Goal: Obtain resource: Download file/media

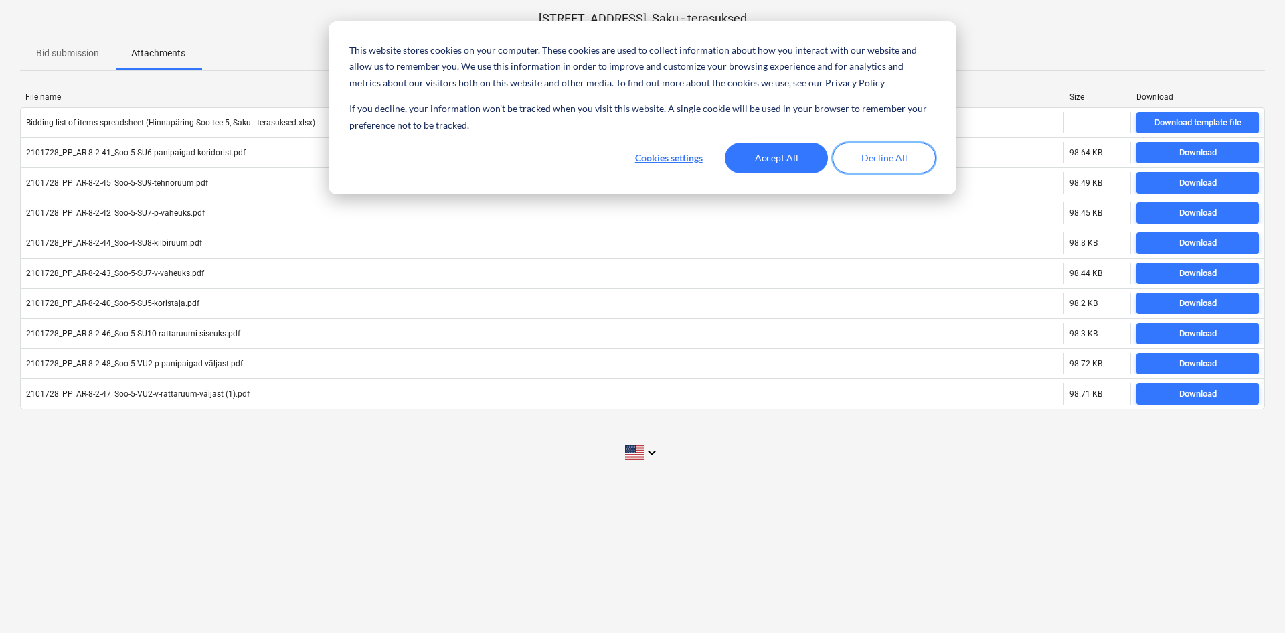
click at [884, 165] on button "Decline All" at bounding box center [884, 158] width 103 height 31
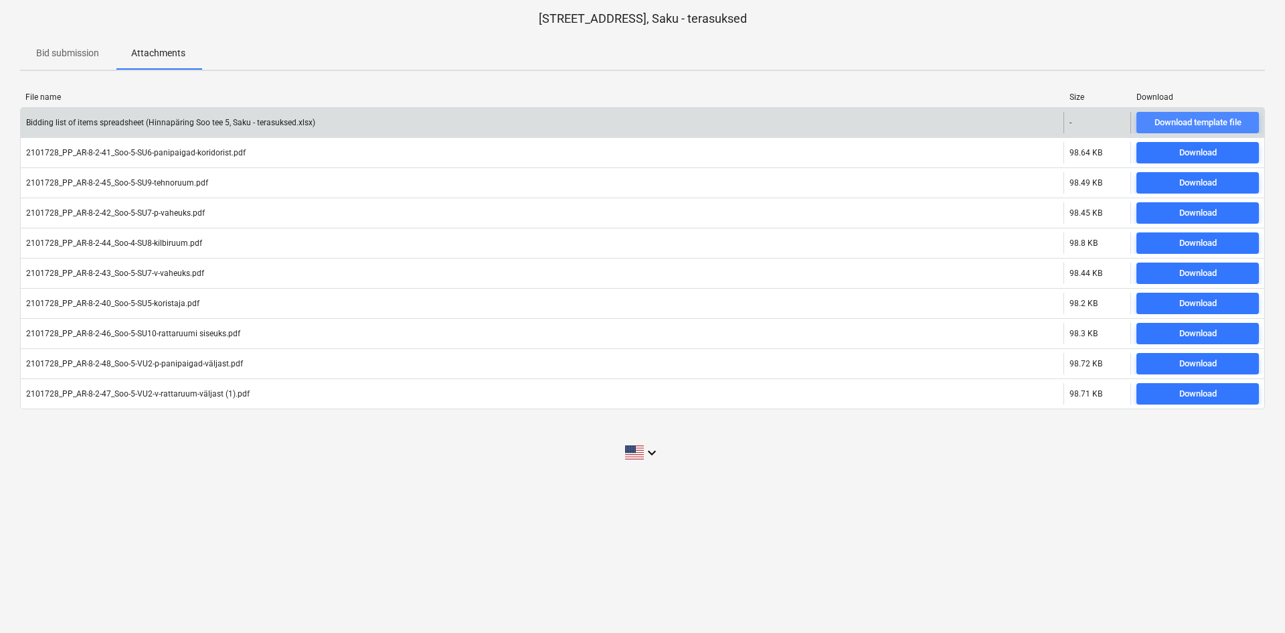
click at [1178, 120] on div "Download template file" at bounding box center [1198, 122] width 87 height 15
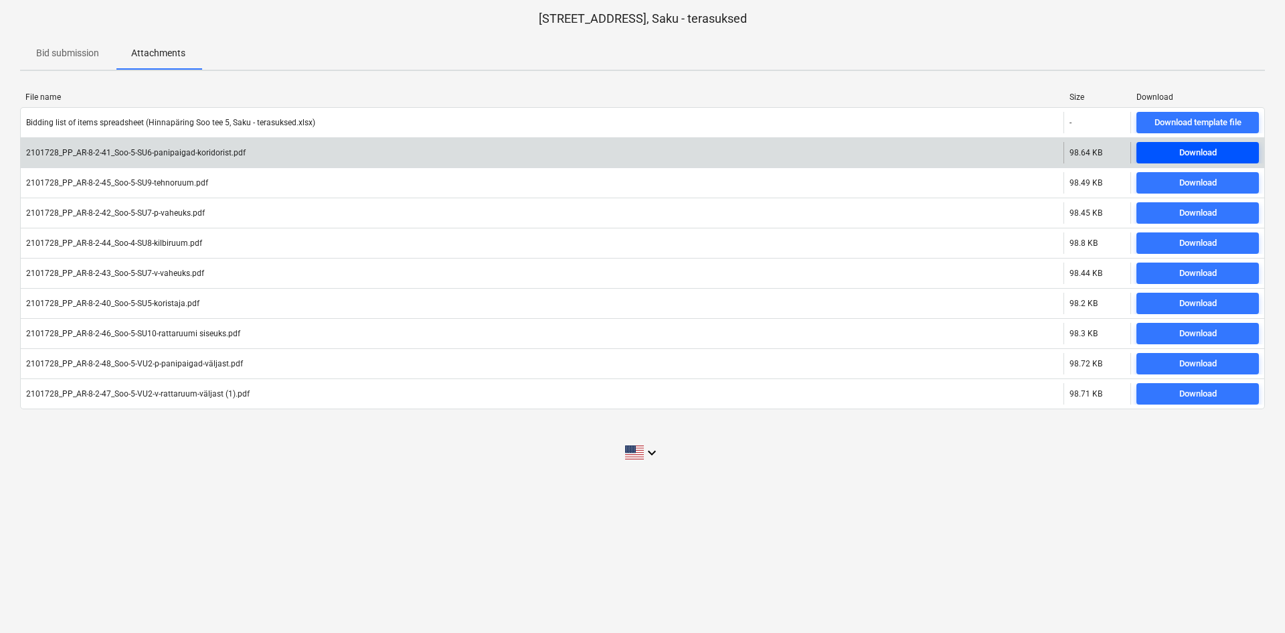
click at [1207, 147] on div "Download" at bounding box center [1198, 152] width 37 height 15
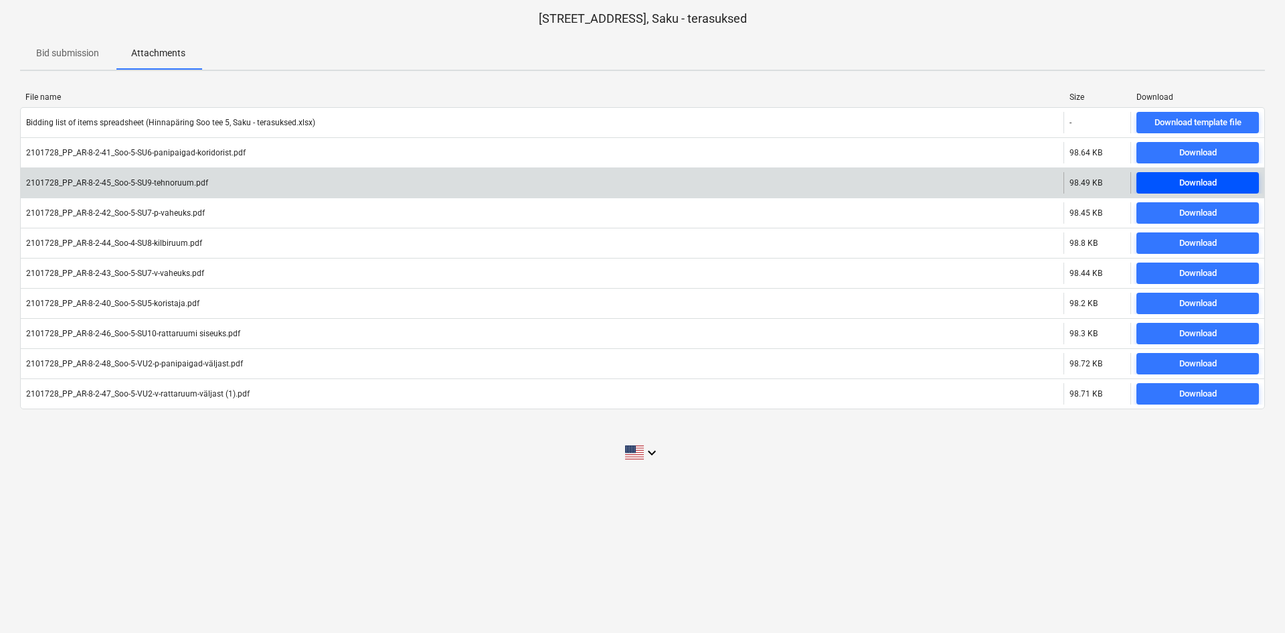
click at [1213, 183] on div "Download" at bounding box center [1198, 182] width 37 height 15
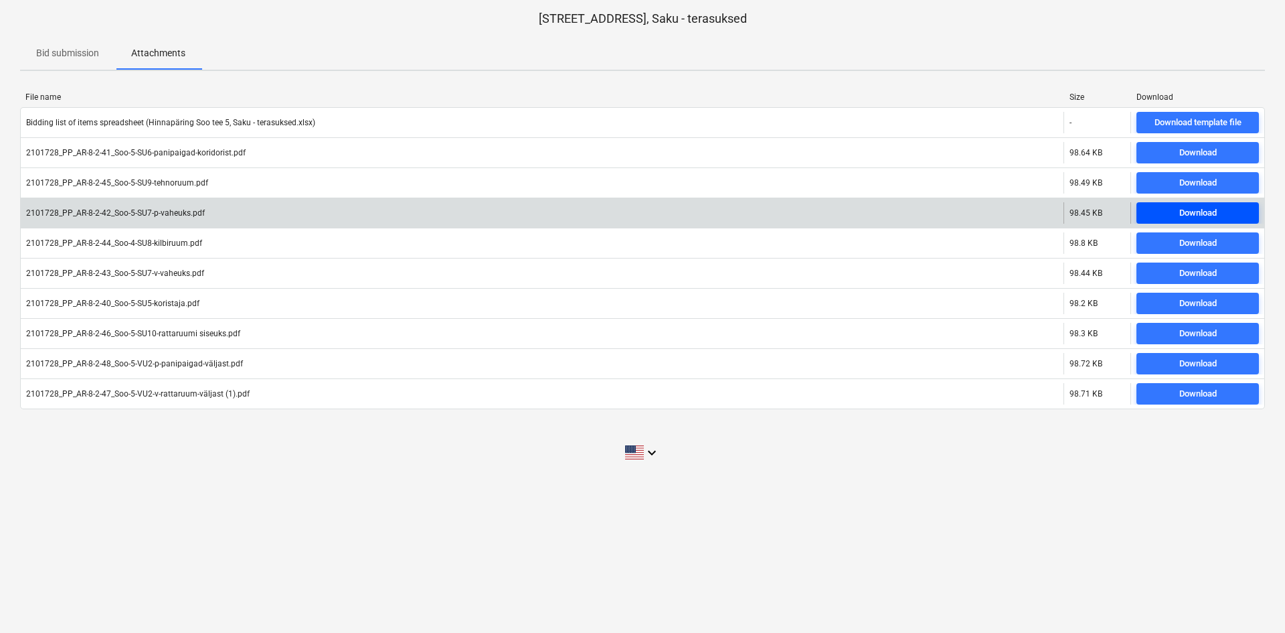
click at [1210, 215] on div "Download" at bounding box center [1198, 213] width 37 height 15
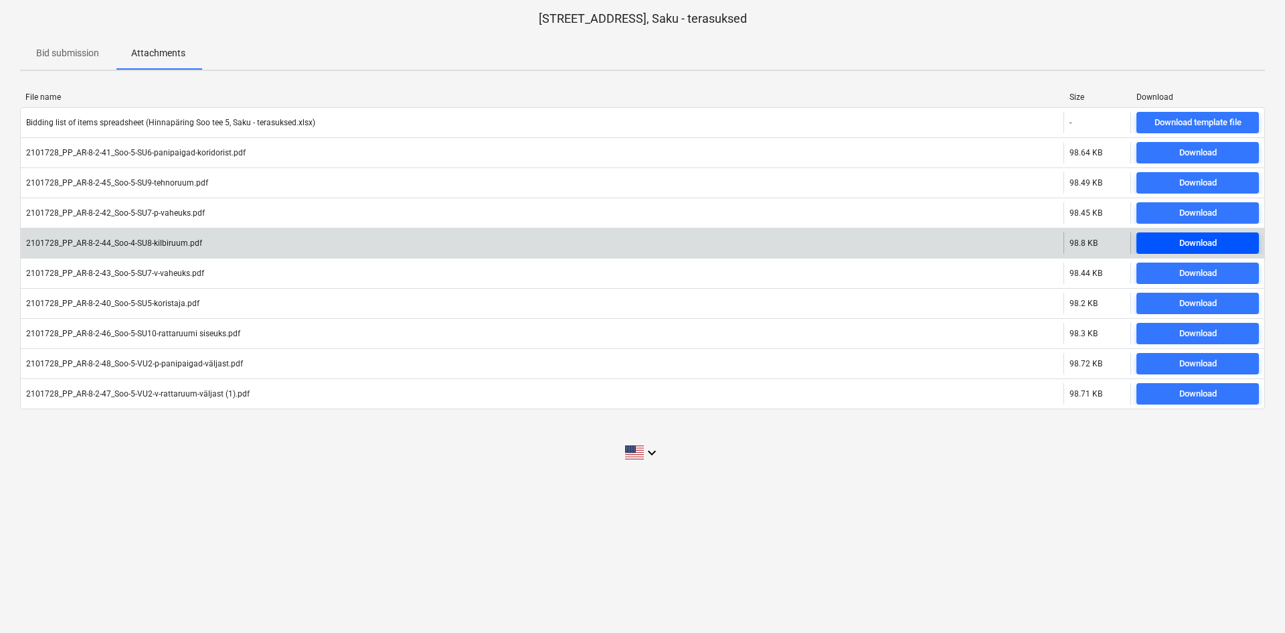
click at [1216, 244] on div "Download" at bounding box center [1198, 243] width 37 height 15
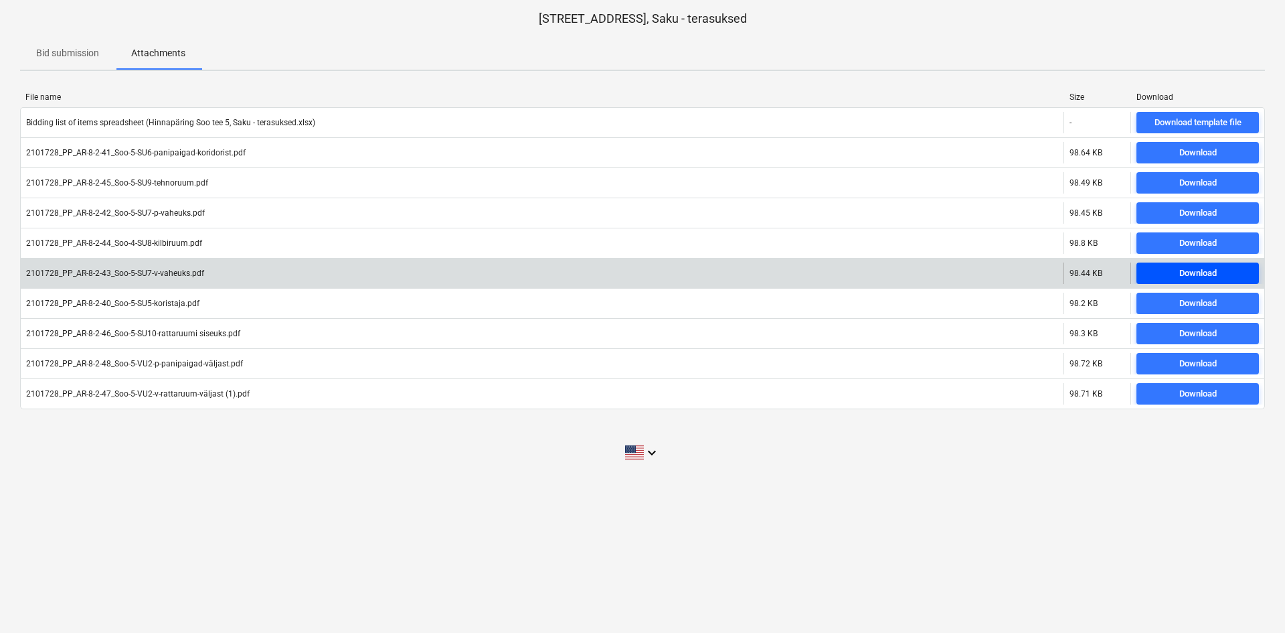
click at [1217, 275] on div "Download" at bounding box center [1198, 273] width 37 height 15
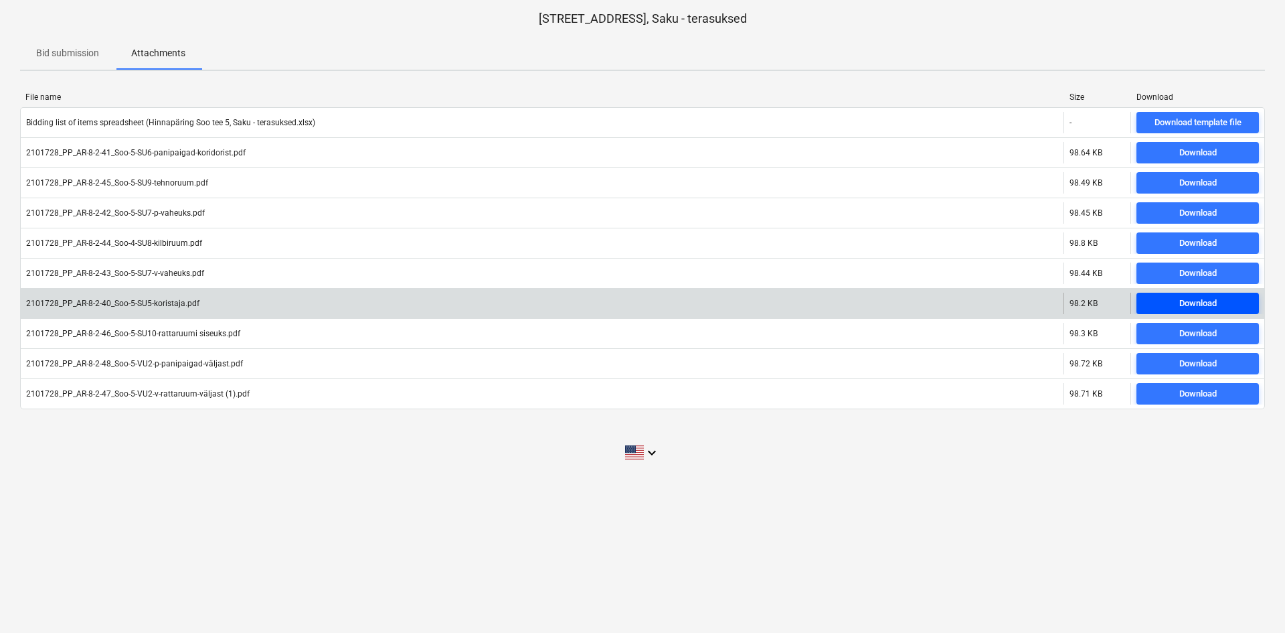
click at [1215, 304] on div "Download" at bounding box center [1198, 303] width 37 height 15
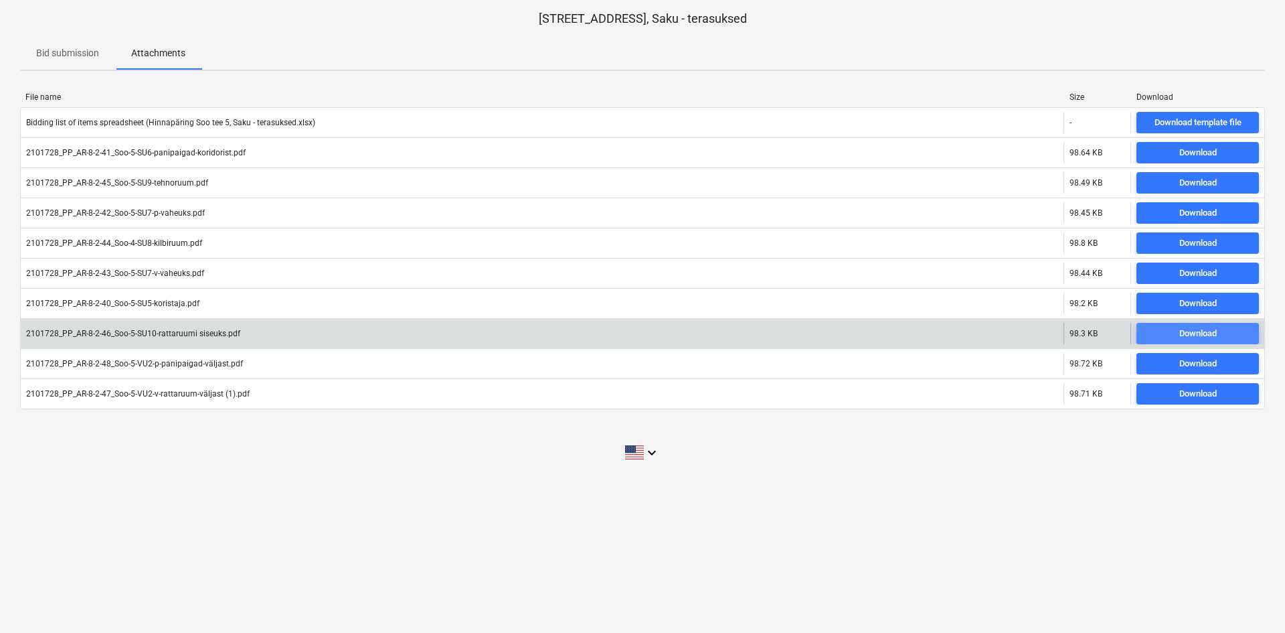
click at [1215, 338] on div "Download" at bounding box center [1198, 333] width 37 height 15
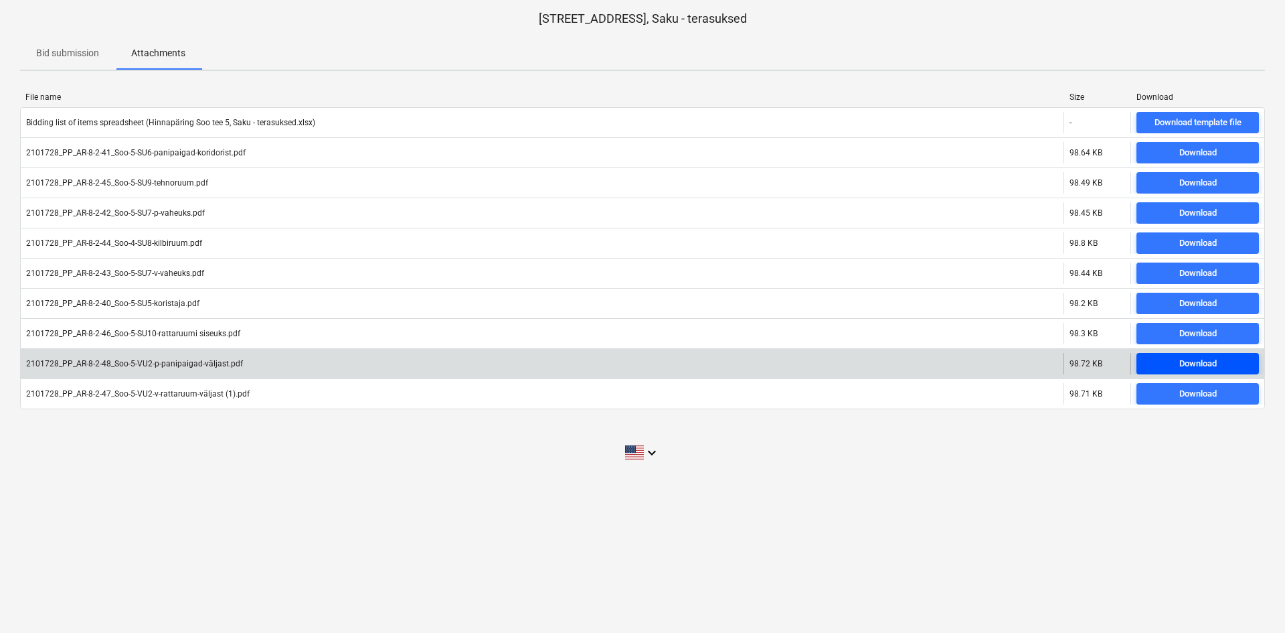
click at [1215, 362] on div "Download" at bounding box center [1198, 363] width 37 height 15
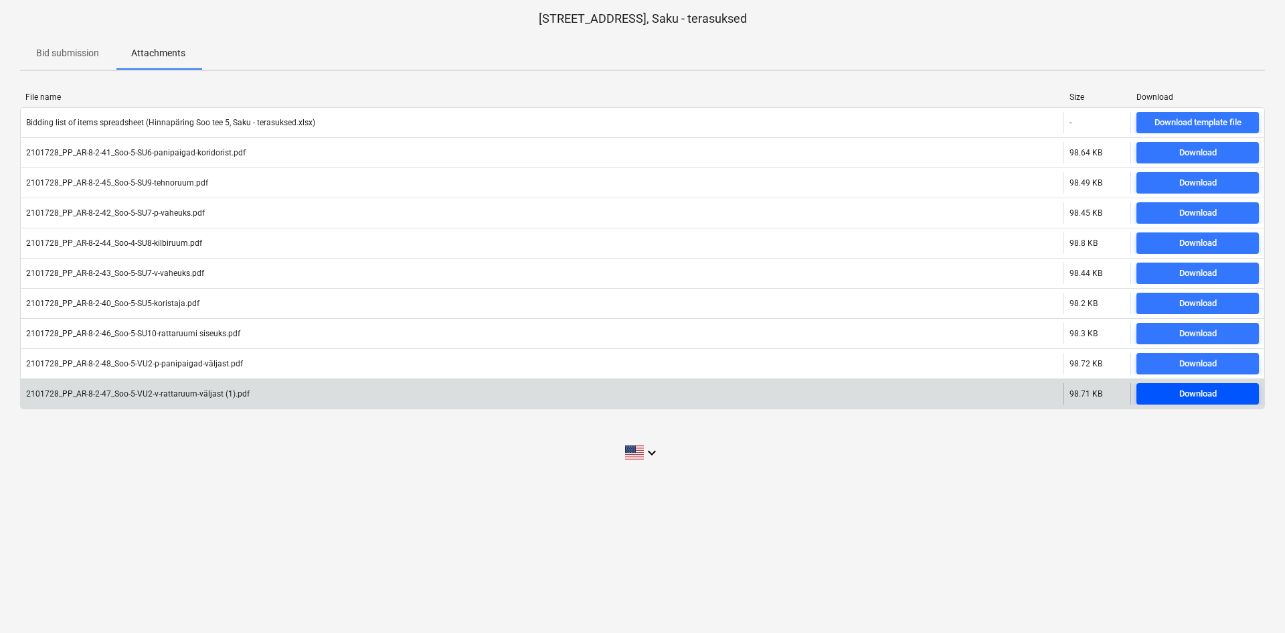
click at [1215, 386] on div "Download" at bounding box center [1198, 393] width 37 height 15
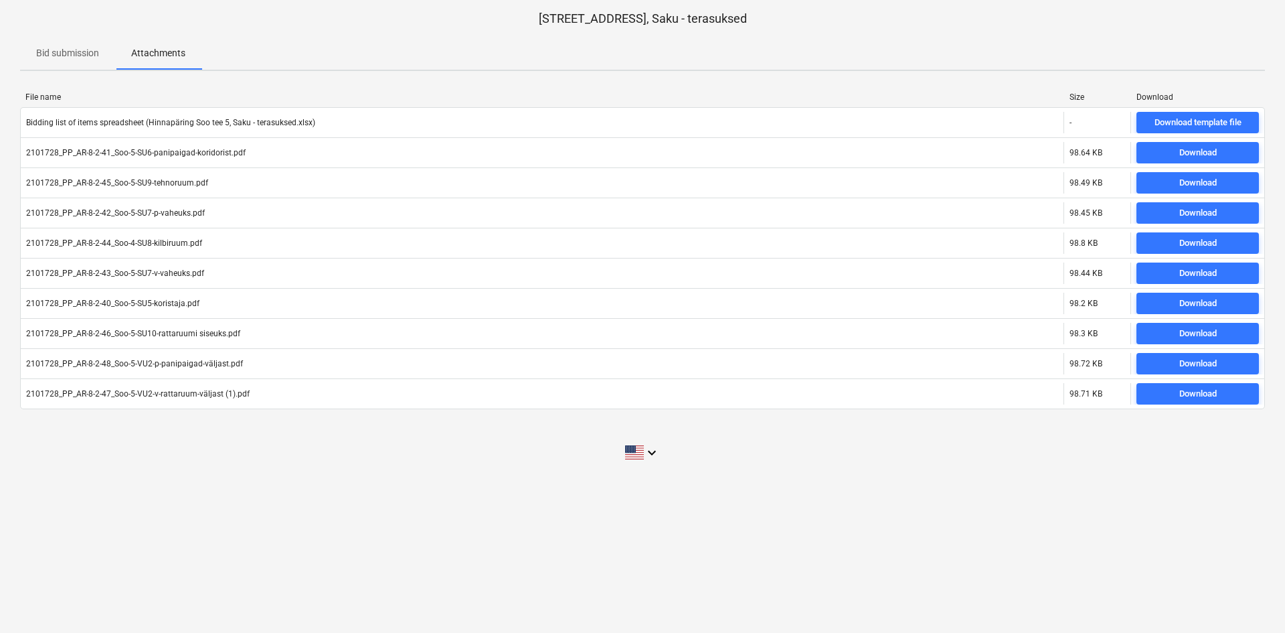
click at [69, 57] on p "Bid submission" at bounding box center [67, 53] width 63 height 14
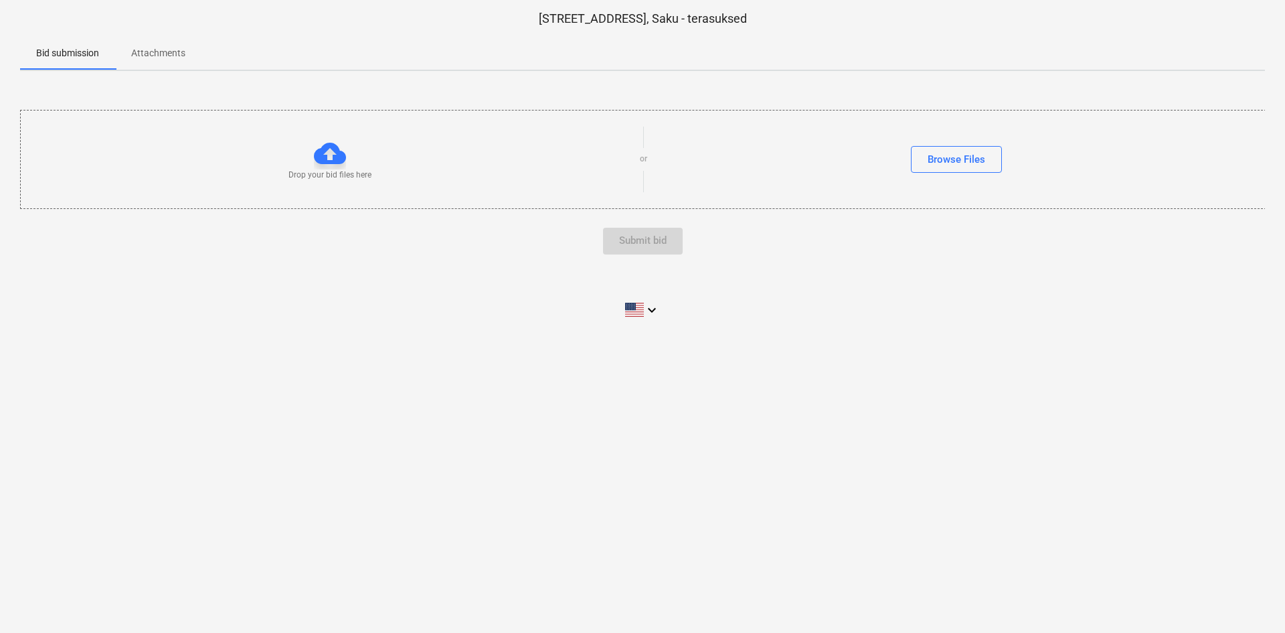
click at [158, 60] on p "Attachments" at bounding box center [158, 53] width 54 height 14
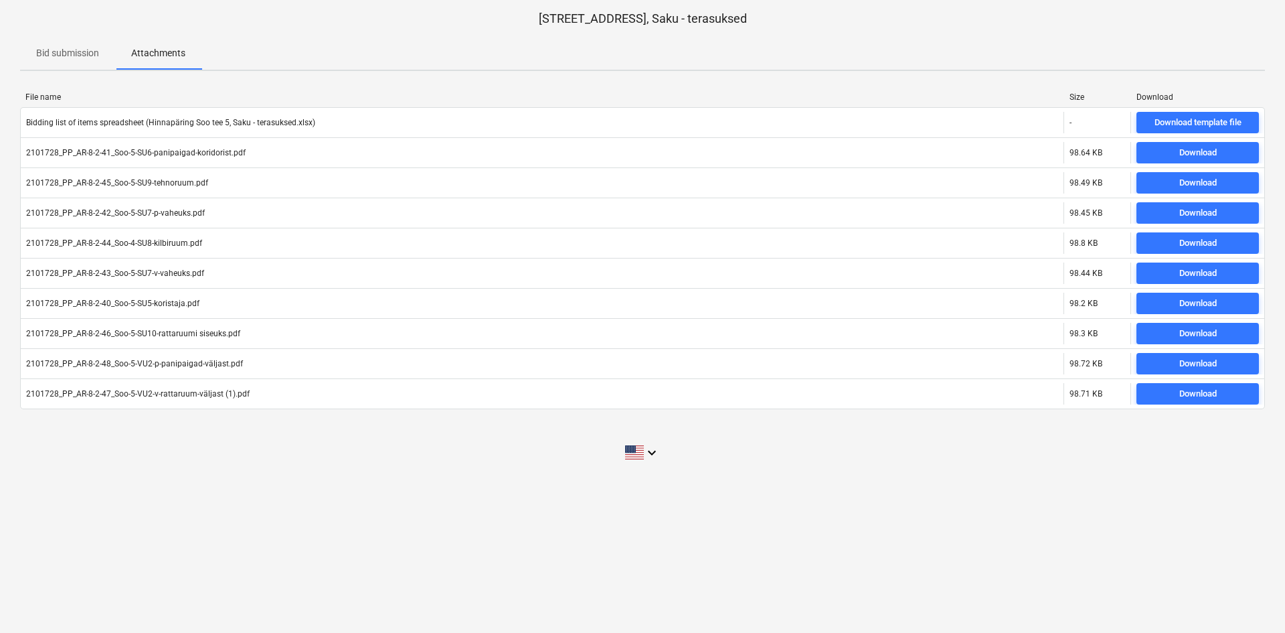
click at [262, 52] on div "Bid submission Attachments" at bounding box center [642, 53] width 1245 height 32
